Goal: Information Seeking & Learning: Learn about a topic

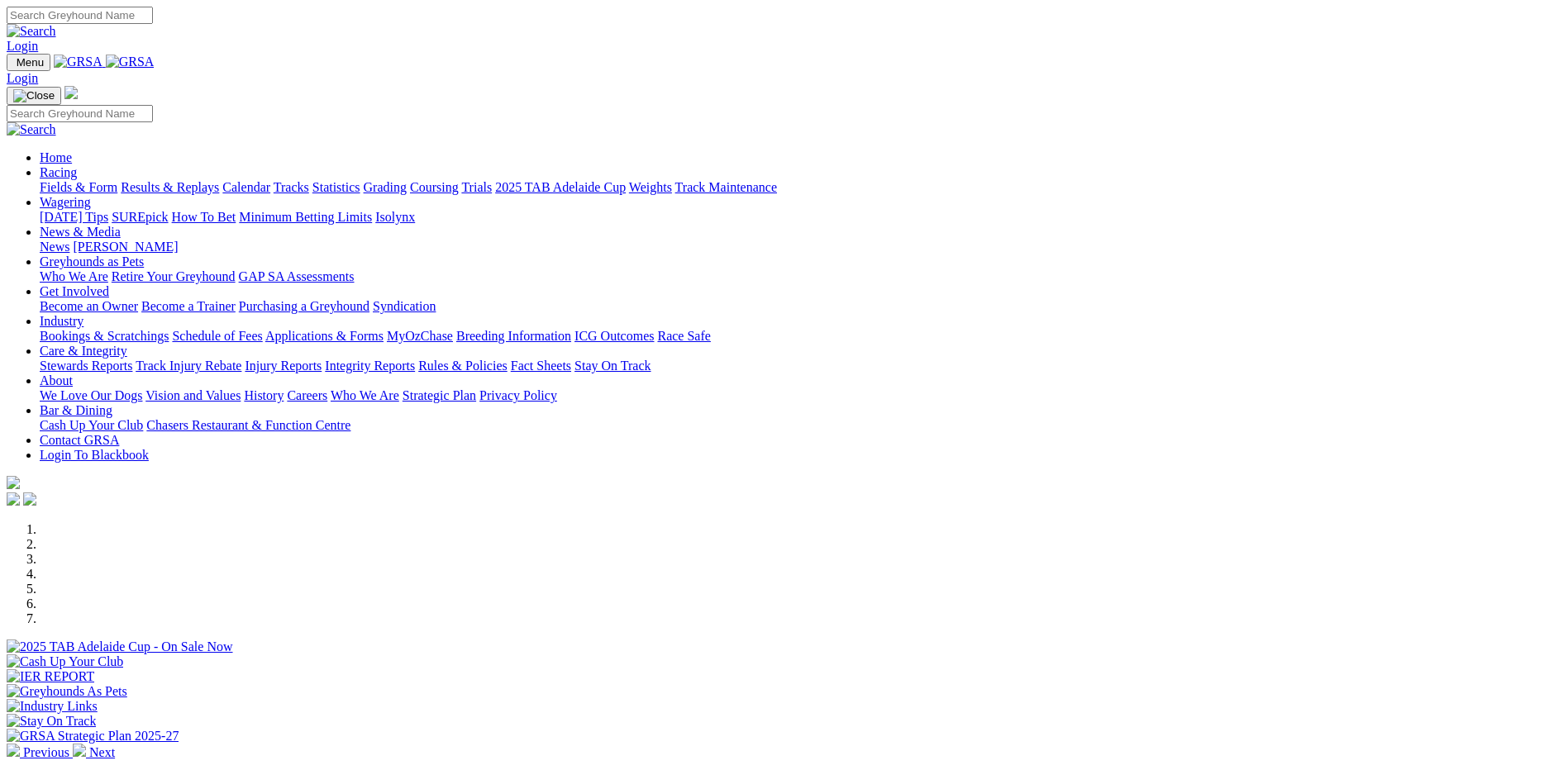
click at [415, 359] on link "Integrity Reports" at bounding box center [369, 366] width 90 height 14
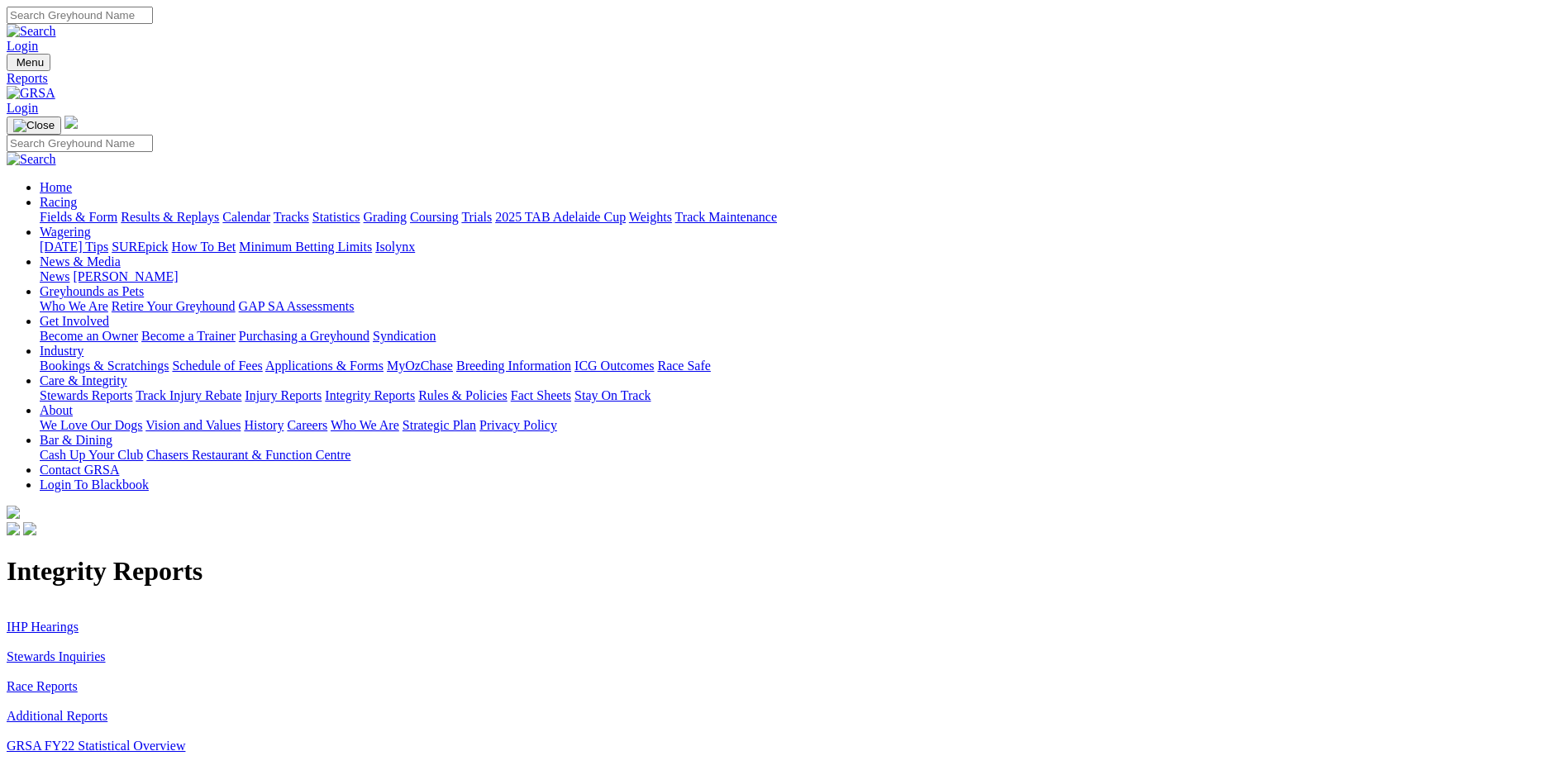
click at [106, 650] on link "Stewards Inquiries" at bounding box center [56, 657] width 99 height 14
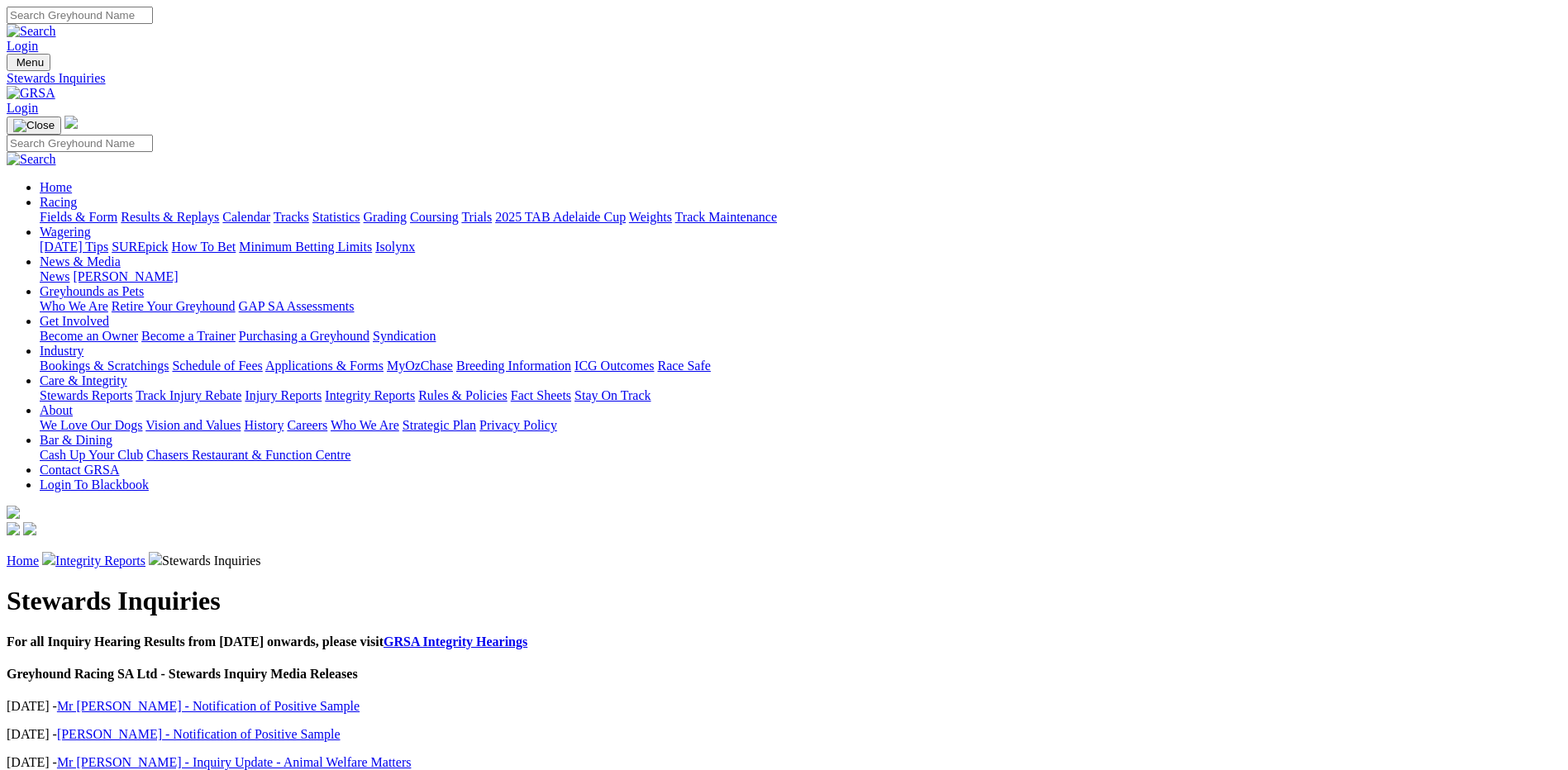
click at [146, 553] on link "Integrity Reports" at bounding box center [100, 560] width 90 height 14
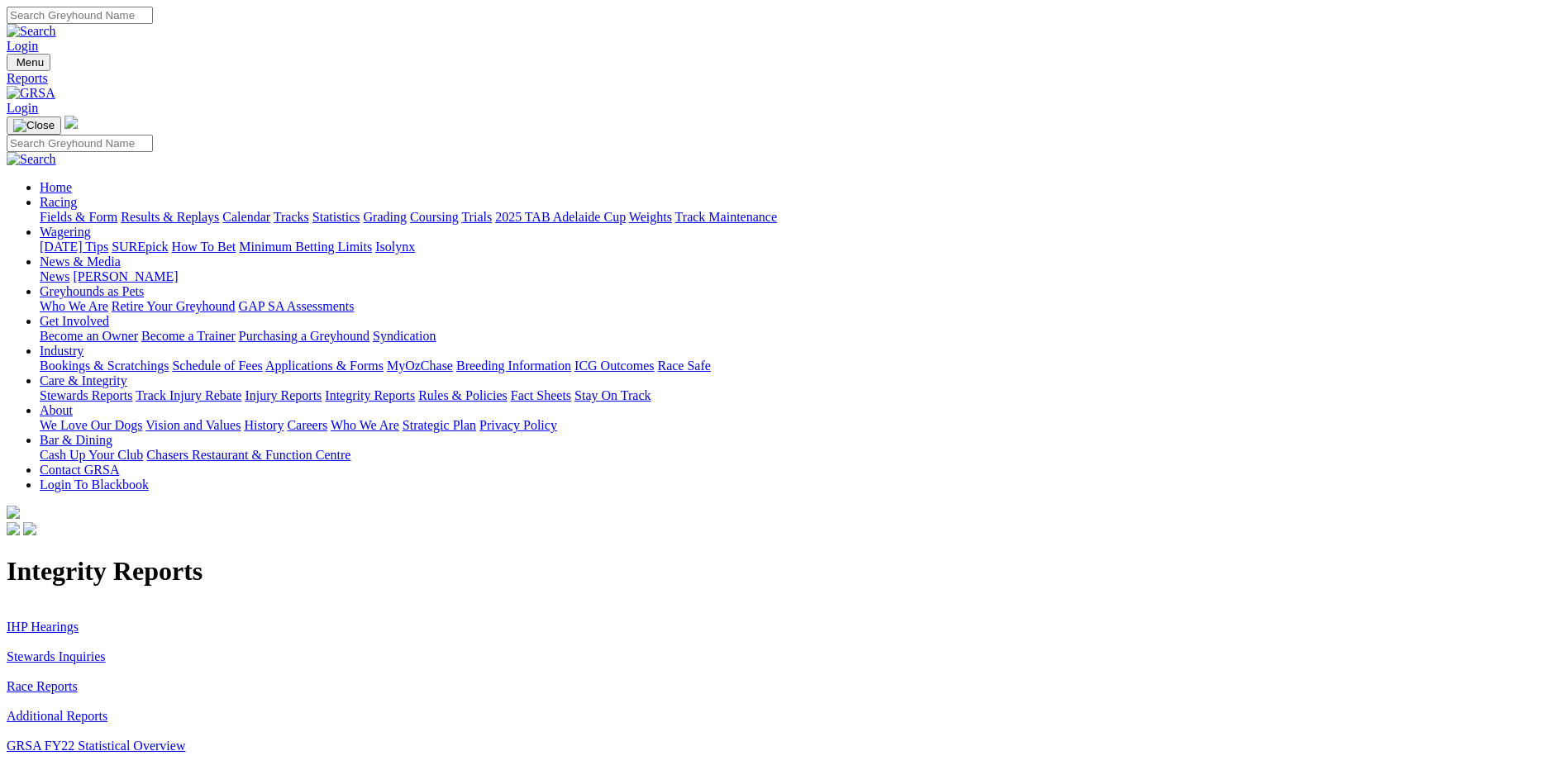
click at [79, 620] on link "IHP Hearings" at bounding box center [43, 627] width 72 height 14
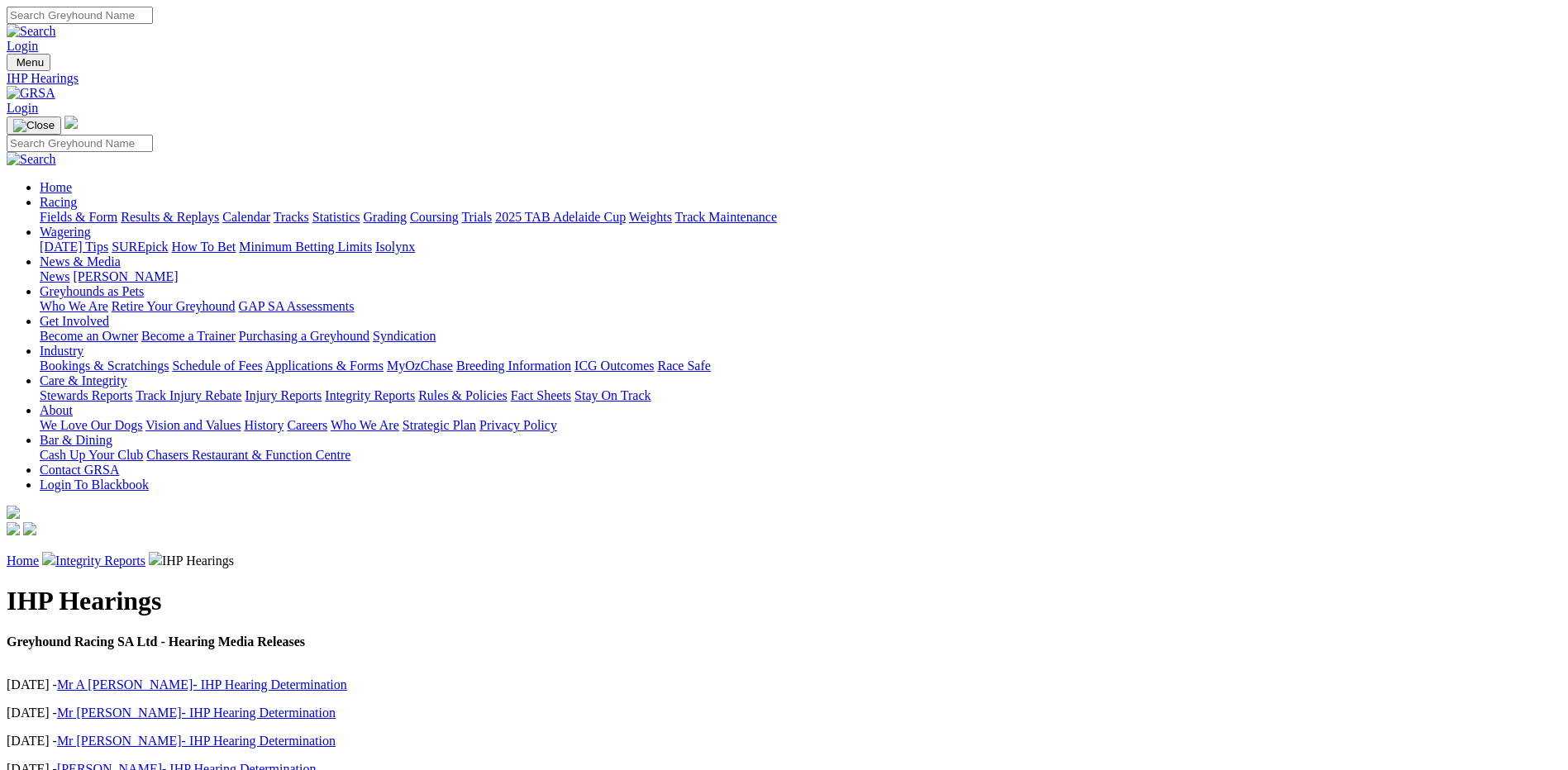
click at [55, 86] on img at bounding box center [32, 93] width 49 height 15
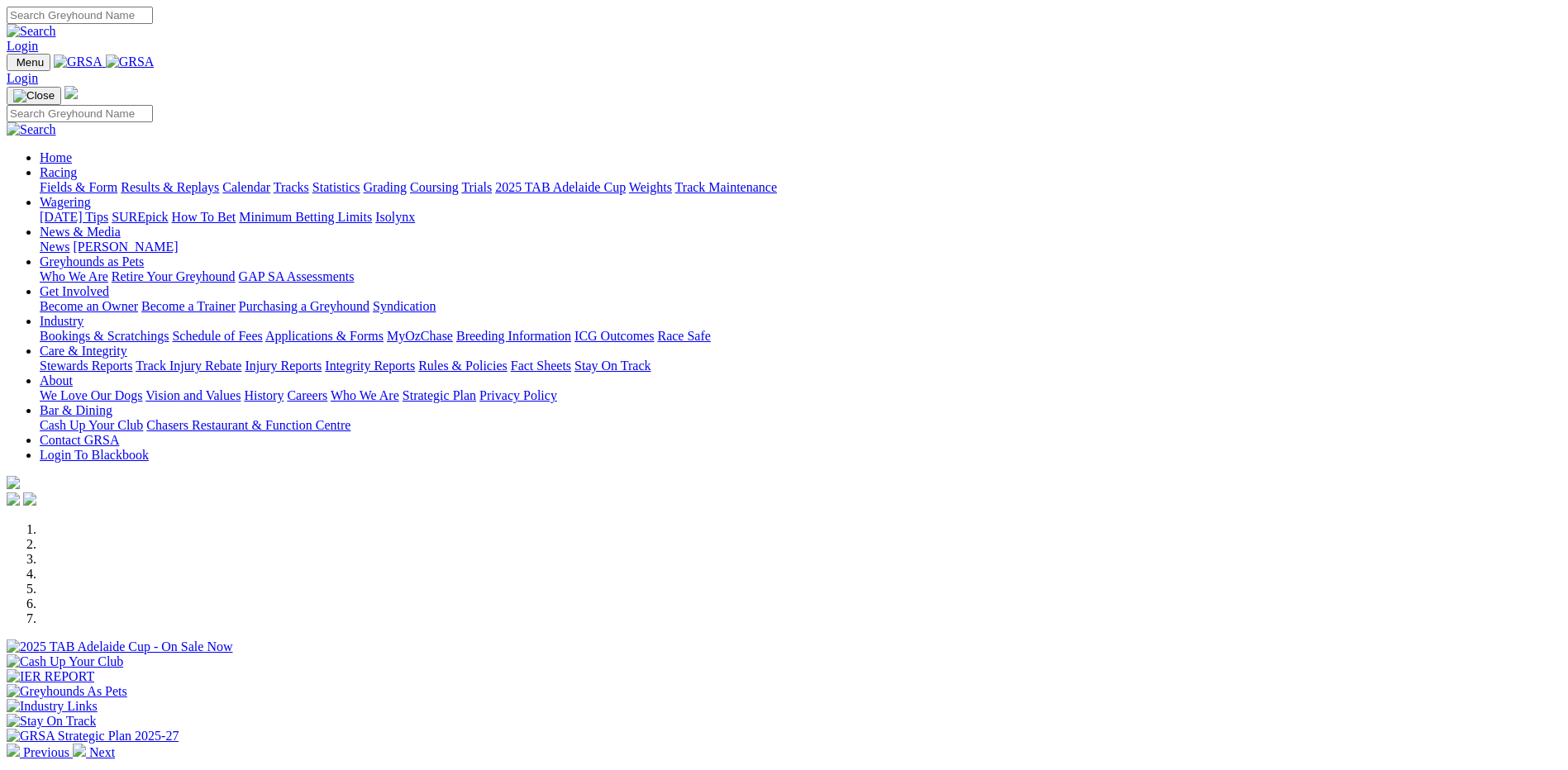
scroll to position [511, 0]
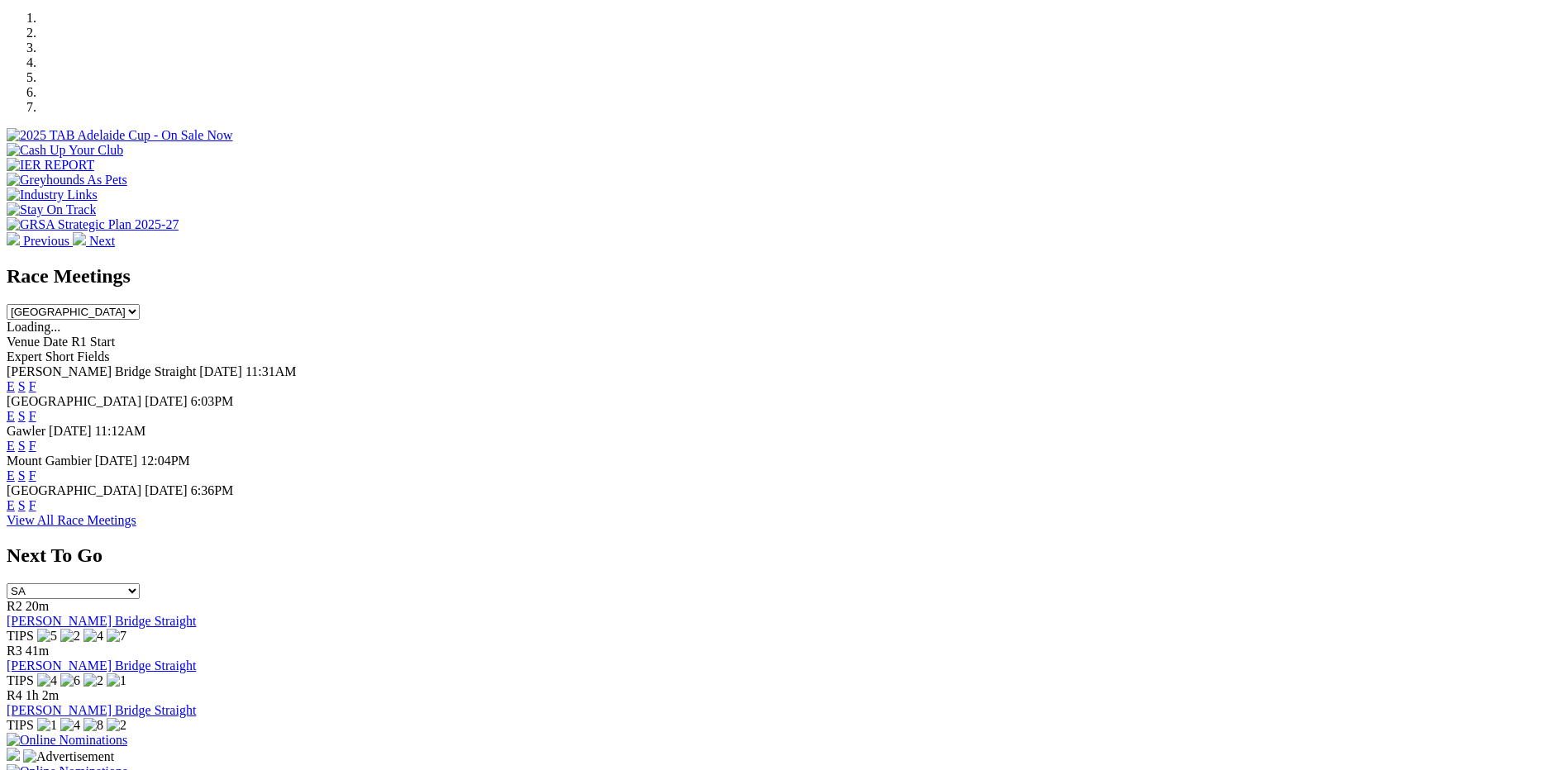
click at [36, 498] on link "F" at bounding box center [32, 505] width 7 height 14
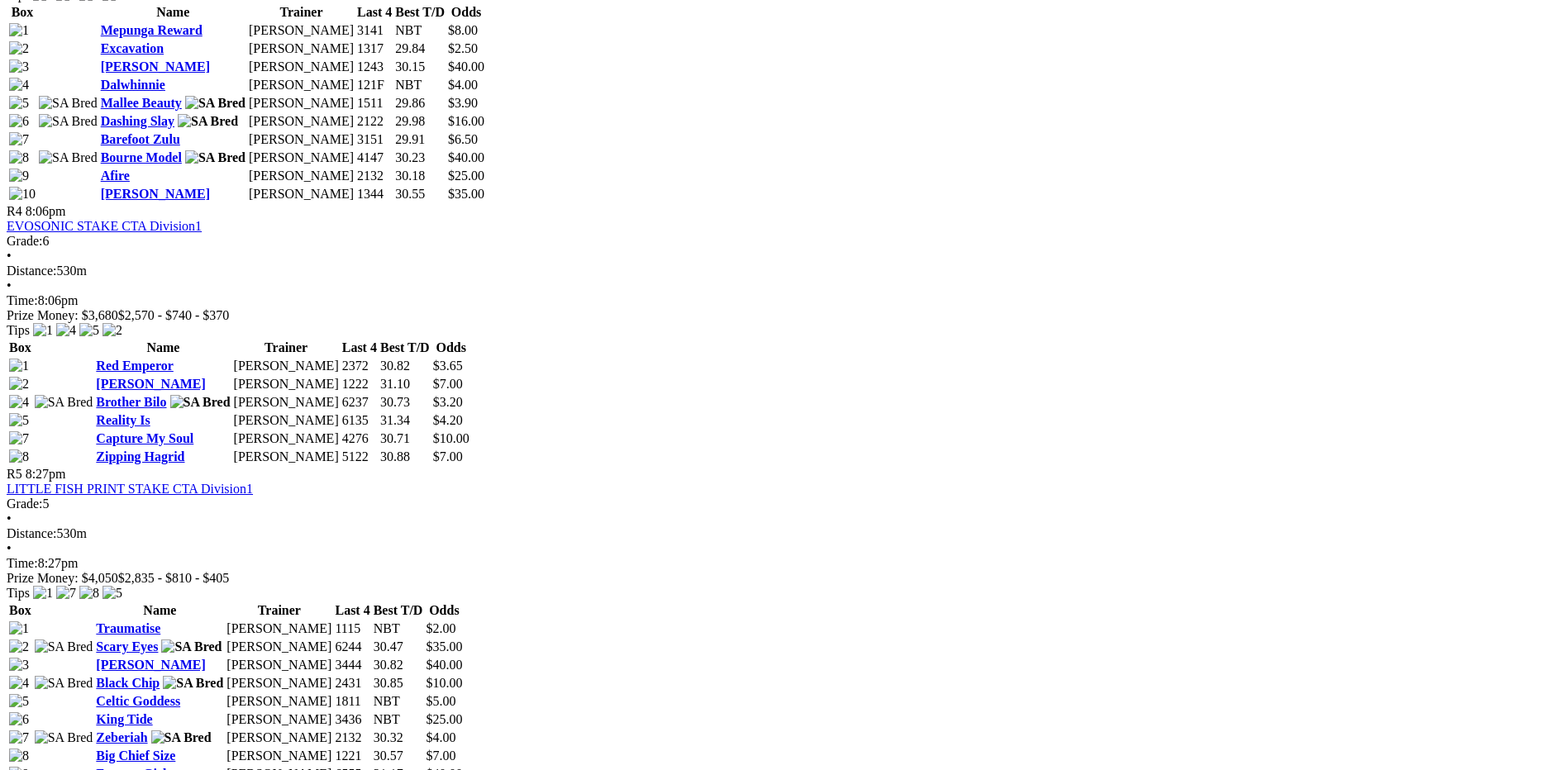
scroll to position [1524, 0]
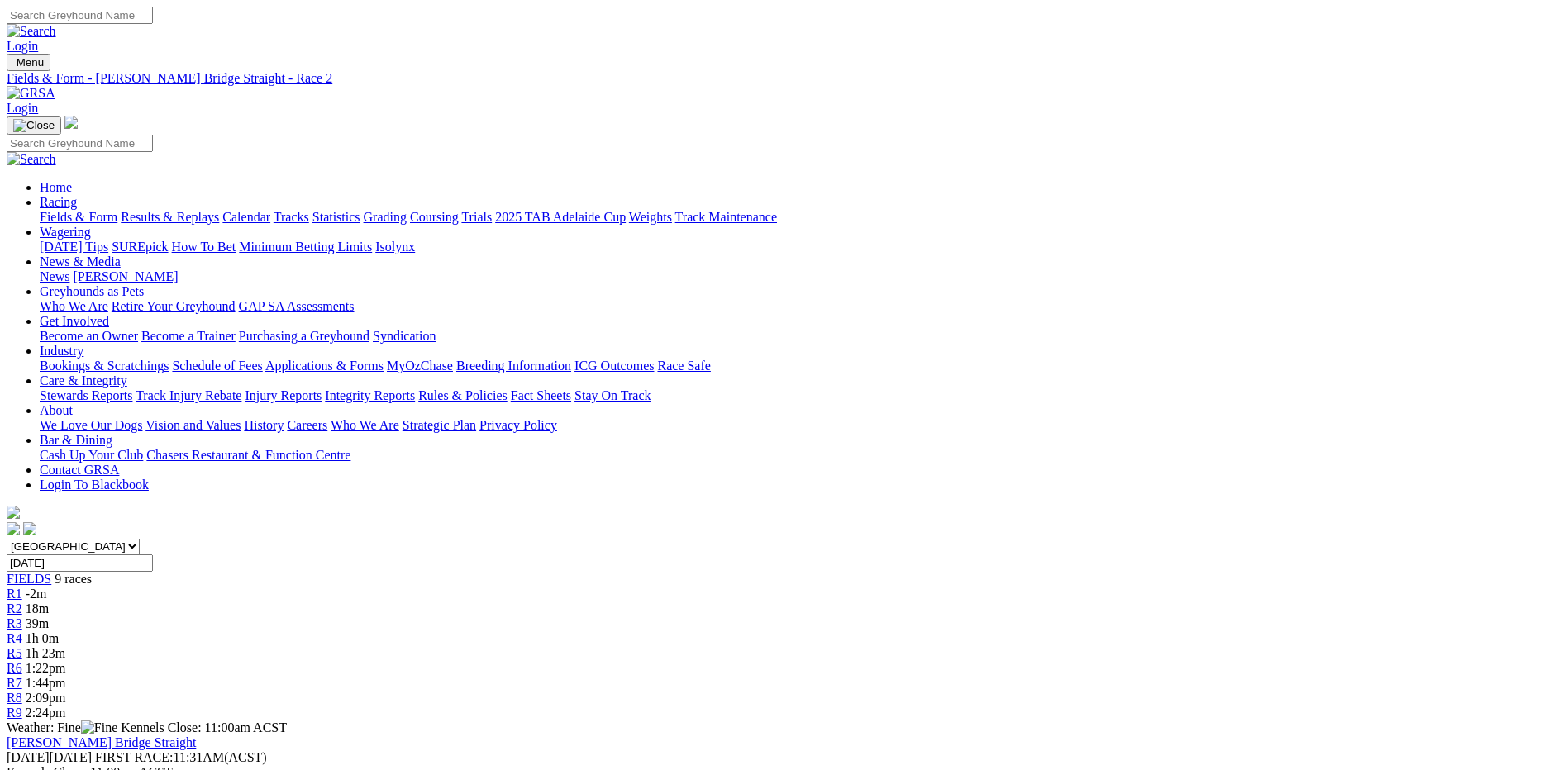
drag, startPoint x: 338, startPoint y: 256, endPoint x: 1554, endPoint y: 280, distance: 1216.2
click at [51, 572] on span "FIELDS" at bounding box center [29, 579] width 45 height 14
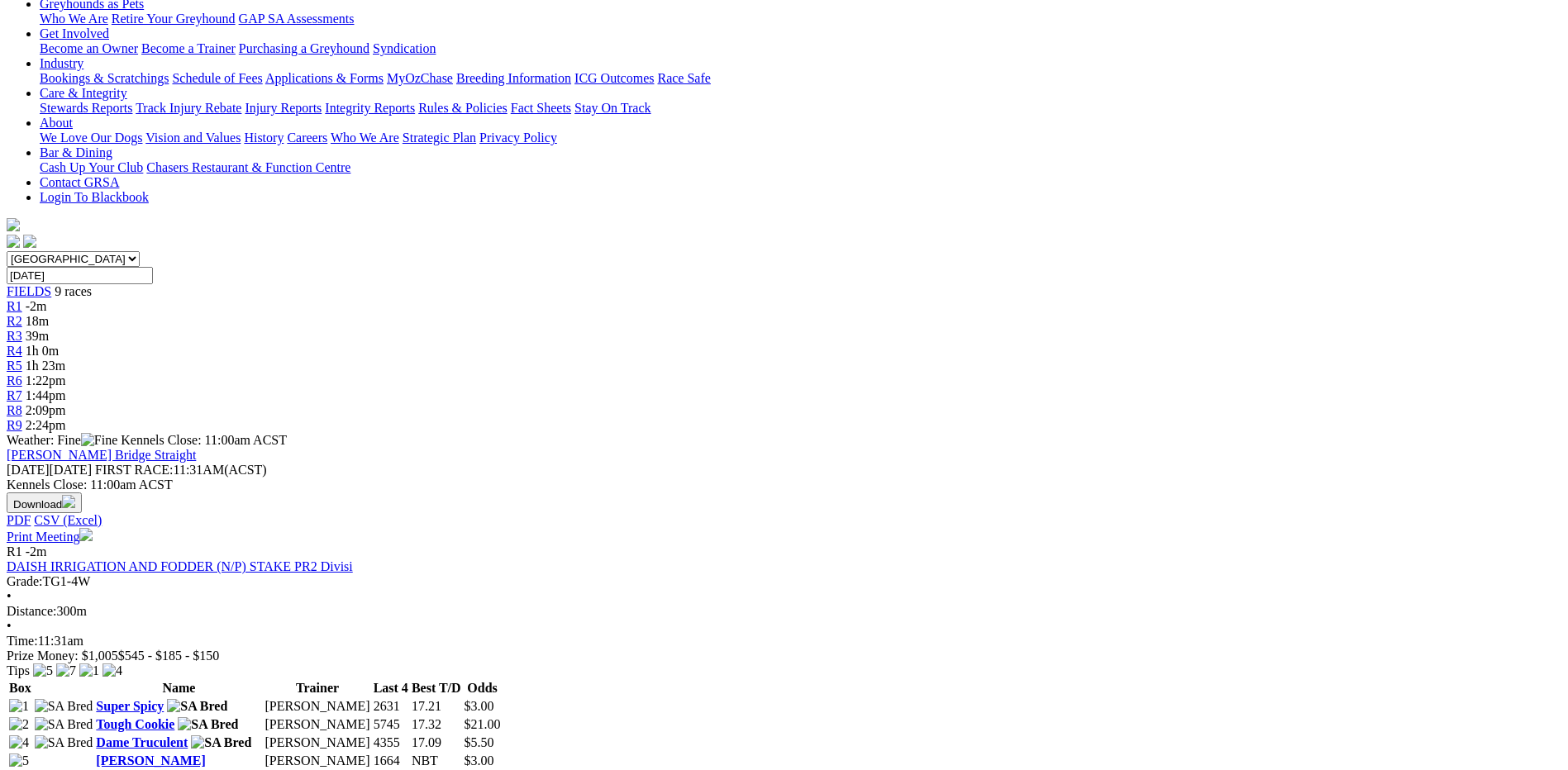
scroll to position [364, 0]
